Goal: Transaction & Acquisition: Register for event/course

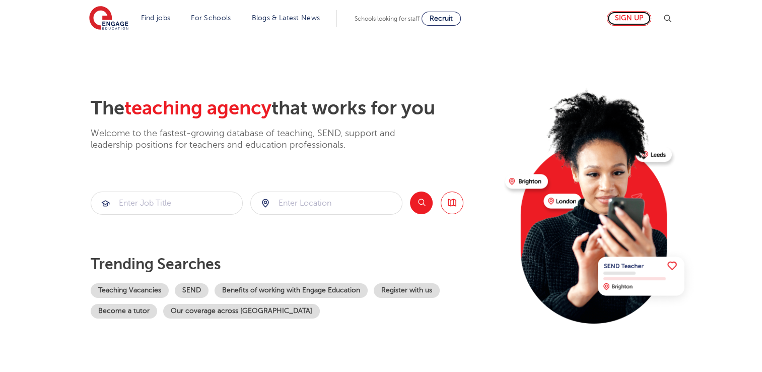
click at [644, 15] on link "Sign up" at bounding box center [629, 18] width 44 height 15
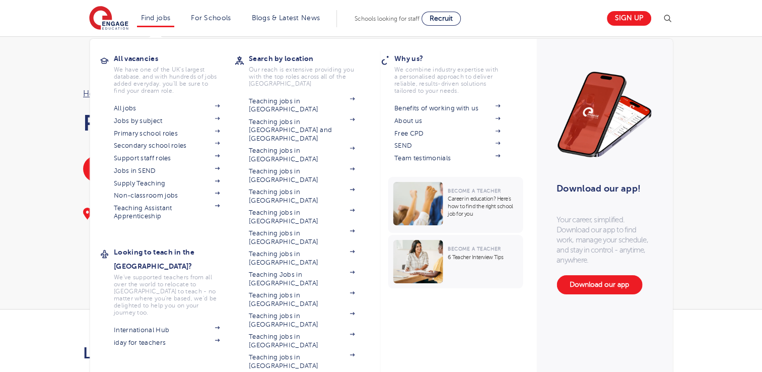
click at [143, 14] on li "Find jobs All vacancies We have one of the UK's largest database. and with hund…" at bounding box center [156, 18] width 38 height 17
click at [156, 15] on link "Find jobs" at bounding box center [156, 18] width 30 height 8
click at [302, 101] on link "Teaching jobs in [GEOGRAPHIC_DATA]" at bounding box center [302, 105] width 106 height 17
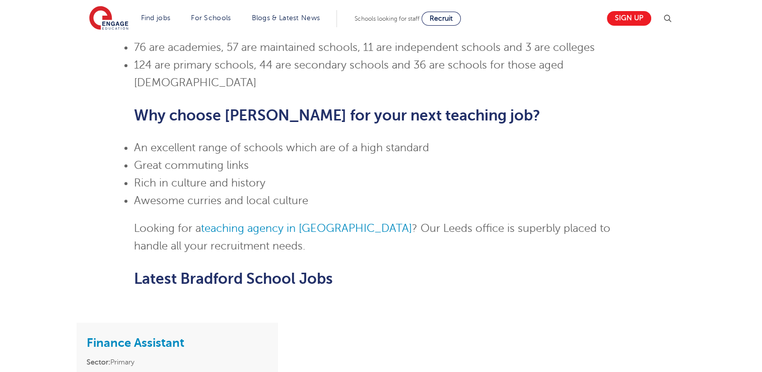
scroll to position [817, 0]
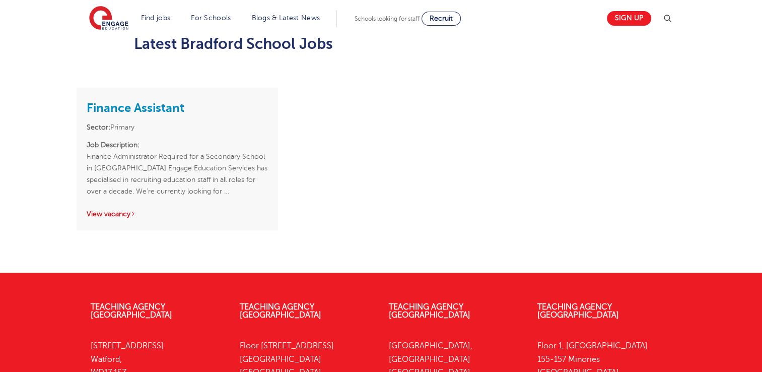
click at [117, 210] on link "View vacancy" at bounding box center [111, 214] width 49 height 8
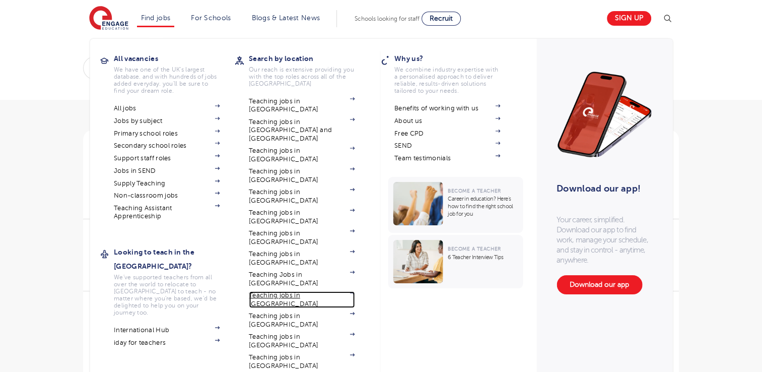
click at [302, 291] on link "Teaching jobs in [GEOGRAPHIC_DATA]" at bounding box center [302, 299] width 106 height 17
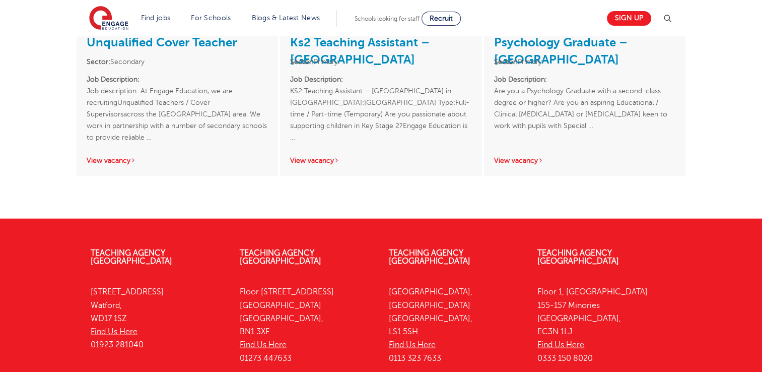
scroll to position [2272, 0]
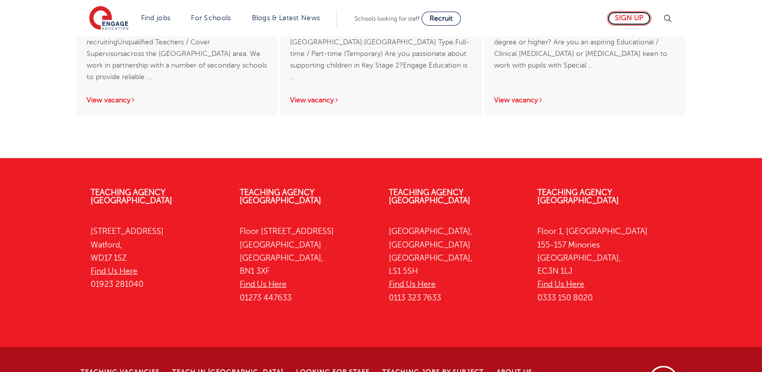
click at [625, 18] on link "Sign up" at bounding box center [629, 18] width 44 height 15
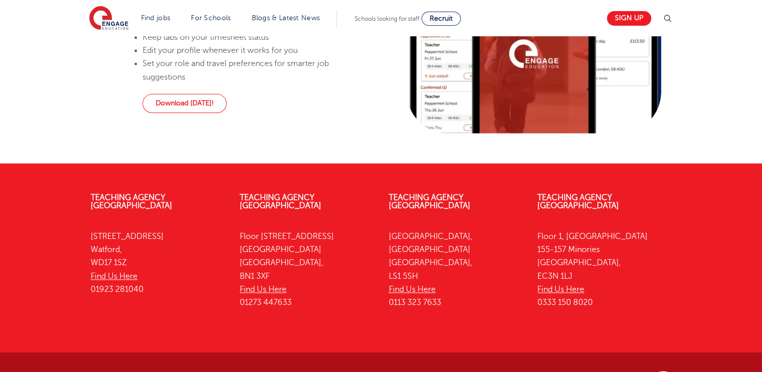
scroll to position [1102, 0]
